Goal: Task Accomplishment & Management: Use online tool/utility

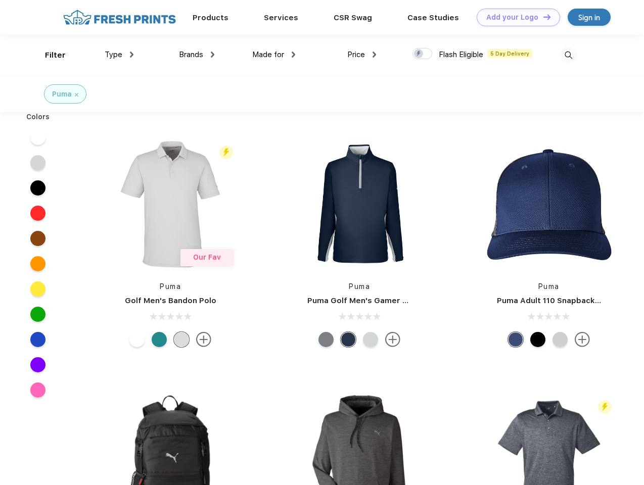
scroll to position [1, 0]
click at [514, 17] on link "Add your Logo Design Tool" at bounding box center [517, 18] width 83 height 18
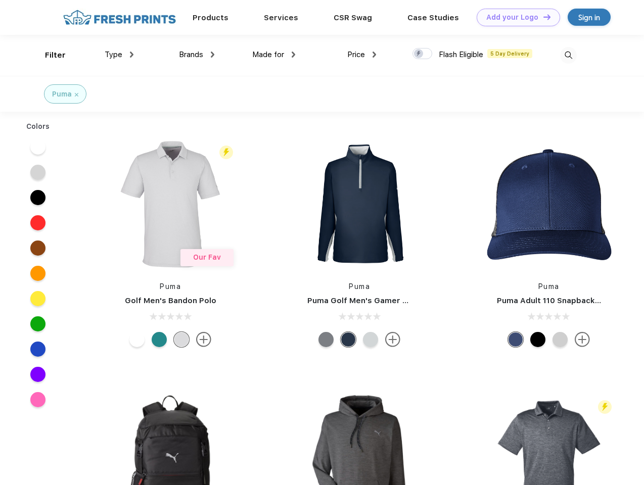
click at [0, 0] on div "Design Tool" at bounding box center [0, 0] width 0 height 0
click at [542, 17] on link "Add your Logo Design Tool" at bounding box center [517, 18] width 83 height 18
click at [49, 55] on div "Filter" at bounding box center [55, 56] width 21 height 12
click at [119, 55] on span "Type" at bounding box center [114, 54] width 18 height 9
click at [197, 55] on span "Brands" at bounding box center [191, 54] width 24 height 9
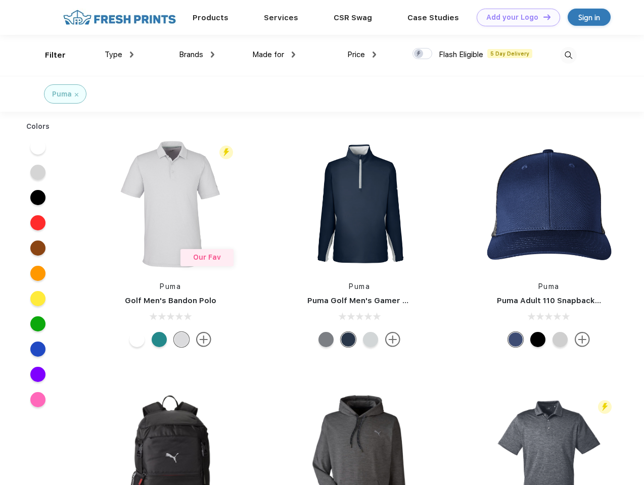
click at [274, 55] on span "Made for" at bounding box center [268, 54] width 32 height 9
click at [362, 55] on span "Price" at bounding box center [356, 54] width 18 height 9
click at [422, 54] on div at bounding box center [422, 53] width 20 height 11
click at [419, 54] on input "checkbox" at bounding box center [415, 50] width 7 height 7
click at [568, 55] on img at bounding box center [568, 55] width 17 height 17
